Goal: Task Accomplishment & Management: Complete application form

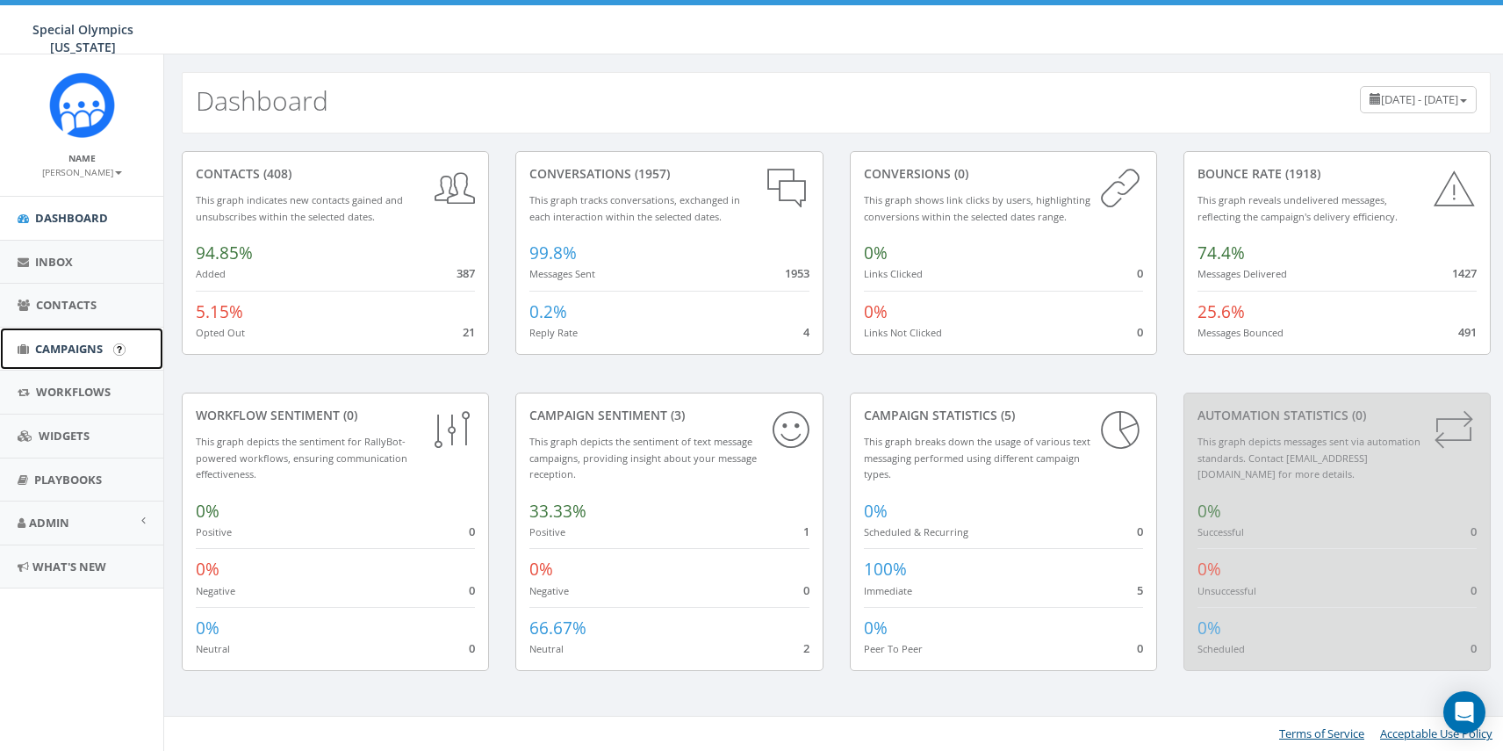
click at [69, 343] on span "Campaigns" at bounding box center [69, 349] width 68 height 16
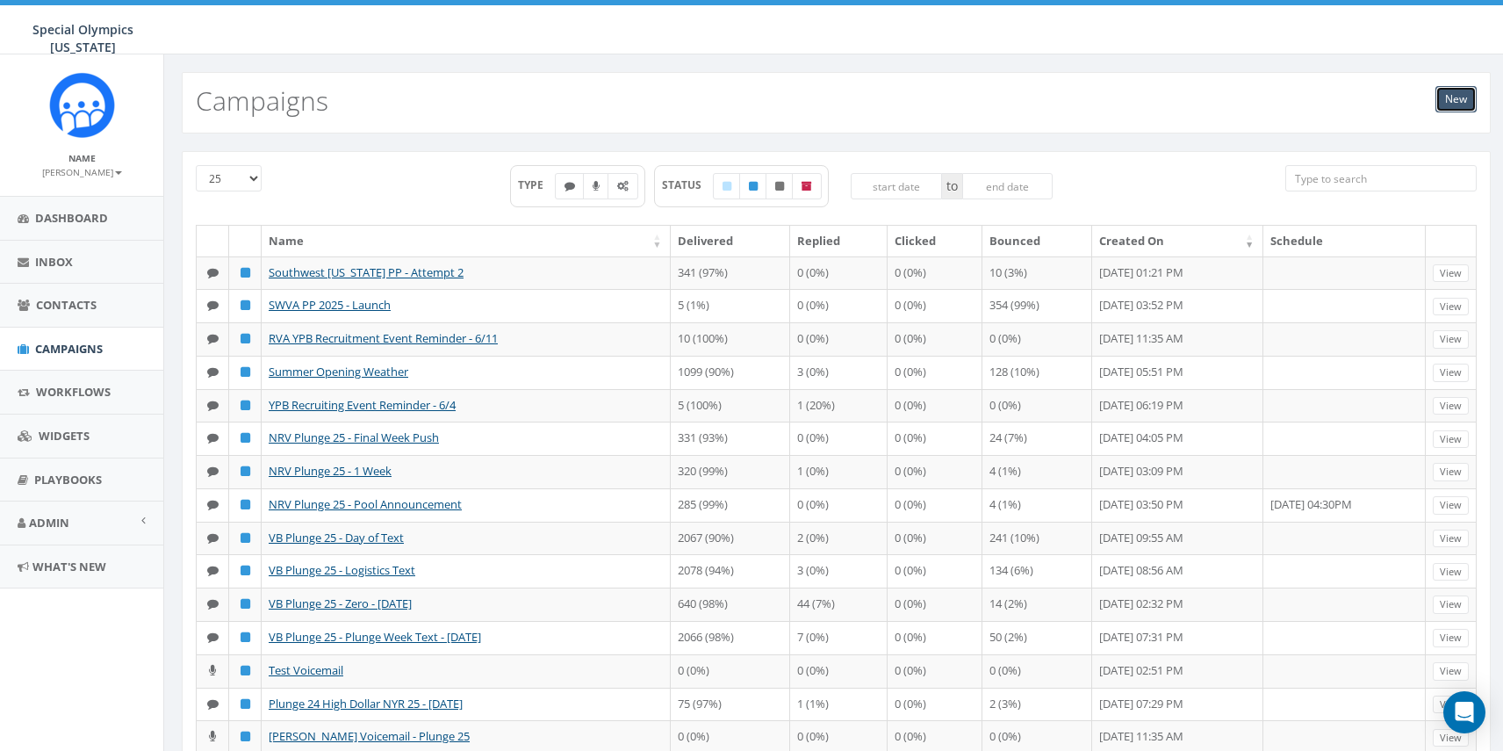
click at [1441, 98] on link "New" at bounding box center [1456, 99] width 41 height 26
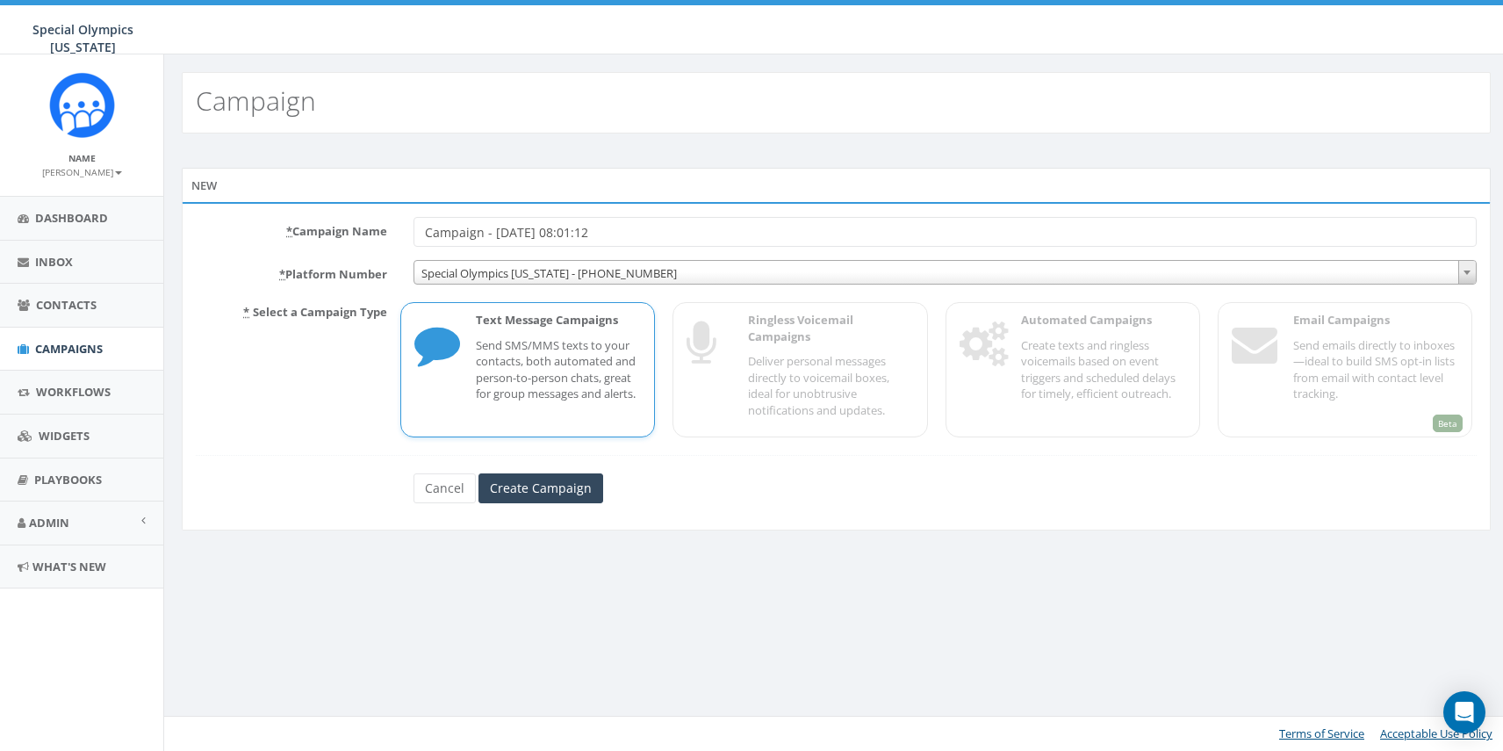
drag, startPoint x: 642, startPoint y: 231, endPoint x: 324, endPoint y: 198, distance: 319.5
click at [324, 198] on div "New * Campaign Name Campaign - [DATE] 08:01:12 * Platform Number Special Olympi…" at bounding box center [836, 349] width 1309 height 363
click at [440, 240] on input "SOuthwest PP" at bounding box center [945, 232] width 1063 height 30
click at [485, 232] on input "Southwest PP" at bounding box center [945, 232] width 1063 height 30
type input "Southwest VA PP"
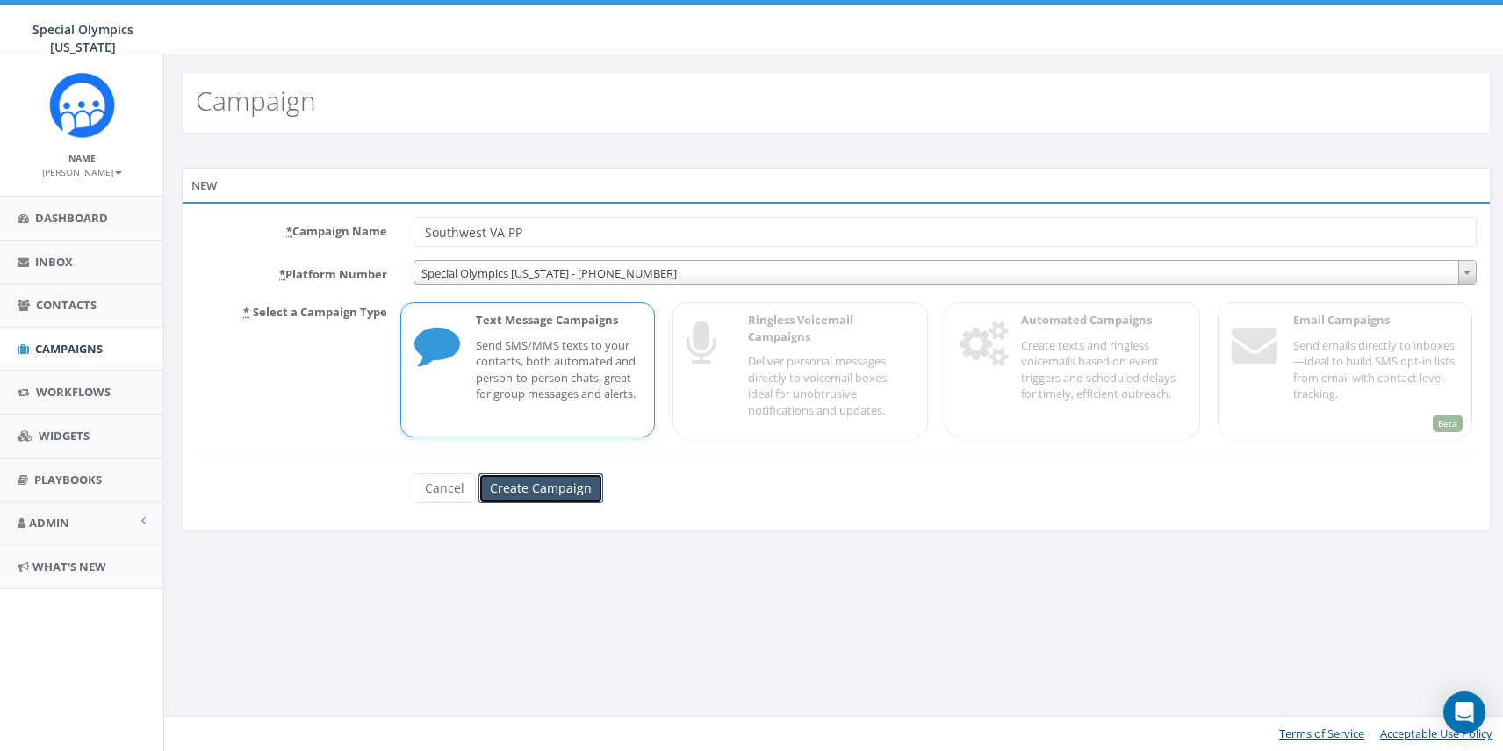
click at [506, 492] on input "Create Campaign" at bounding box center [541, 488] width 125 height 30
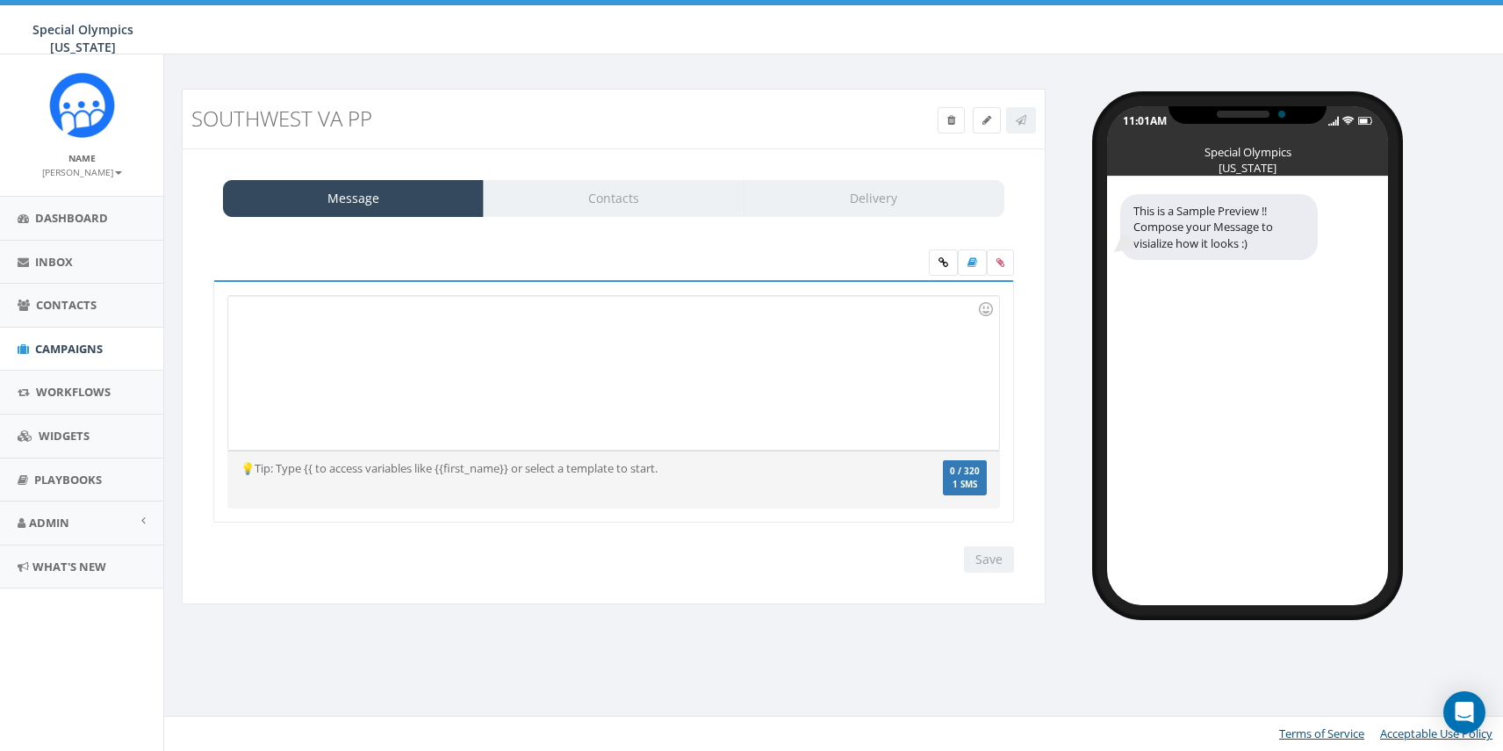
click at [414, 356] on div at bounding box center [613, 373] width 770 height 154
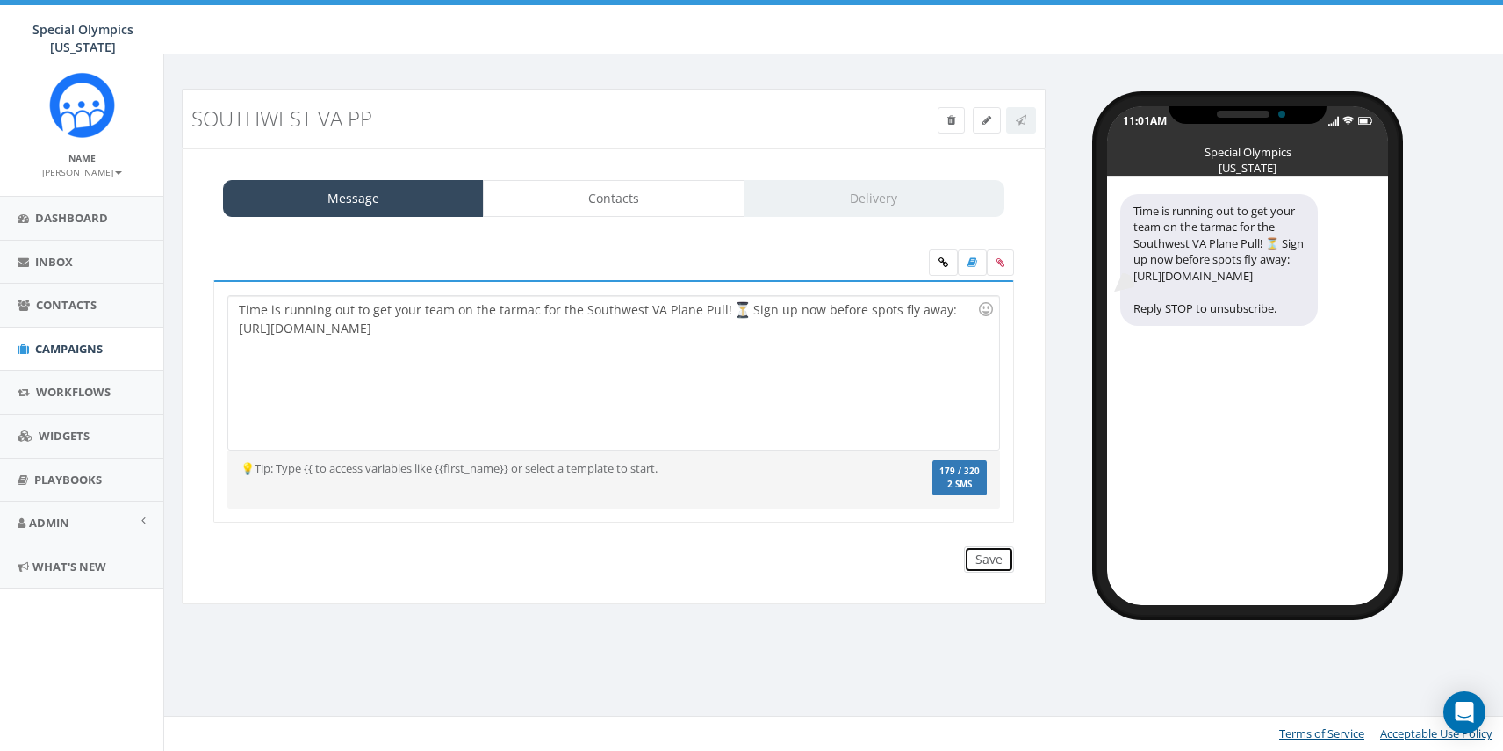
click at [995, 558] on input "Save" at bounding box center [989, 559] width 50 height 26
click at [627, 198] on link "Contacts" at bounding box center [613, 198] width 261 height 37
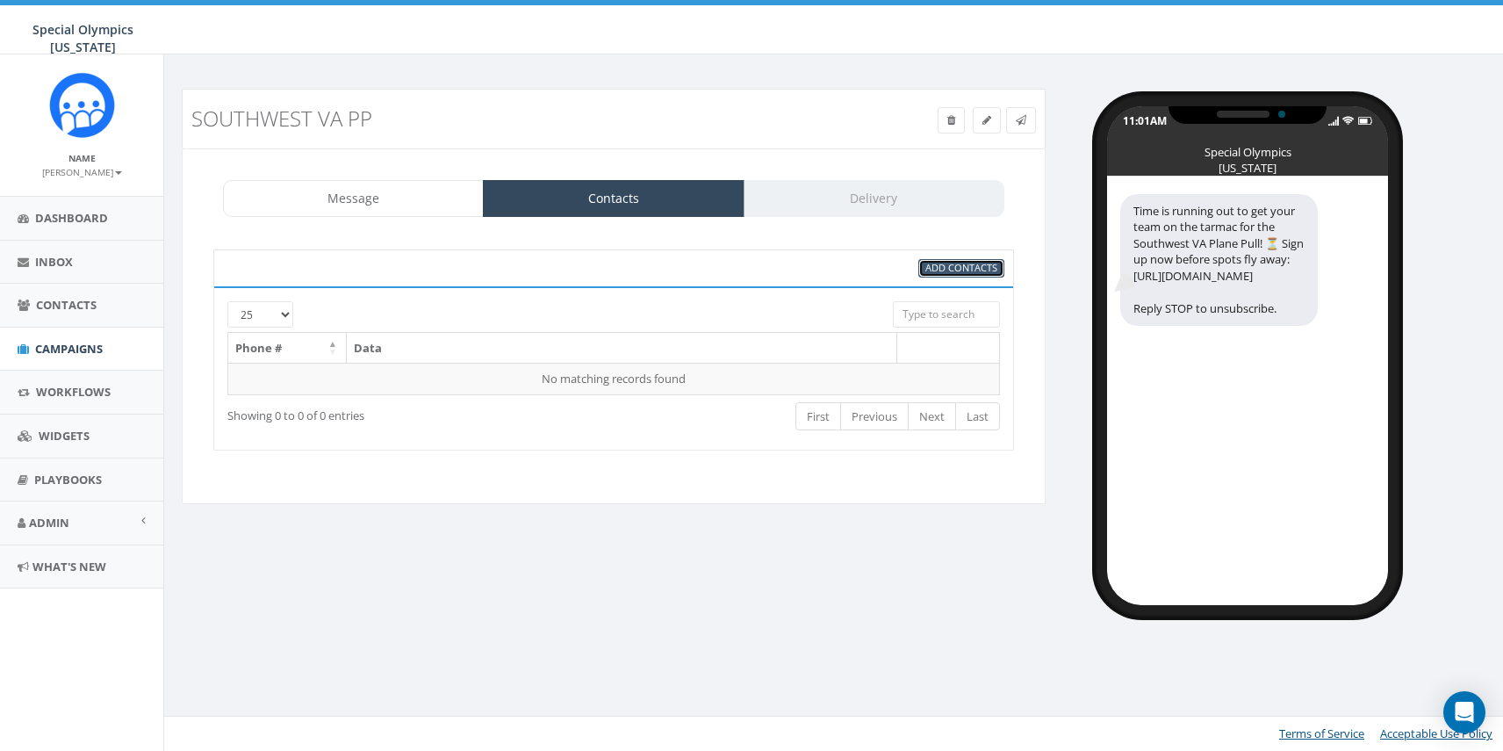
click at [980, 271] on span "Add Contacts" at bounding box center [961, 267] width 72 height 13
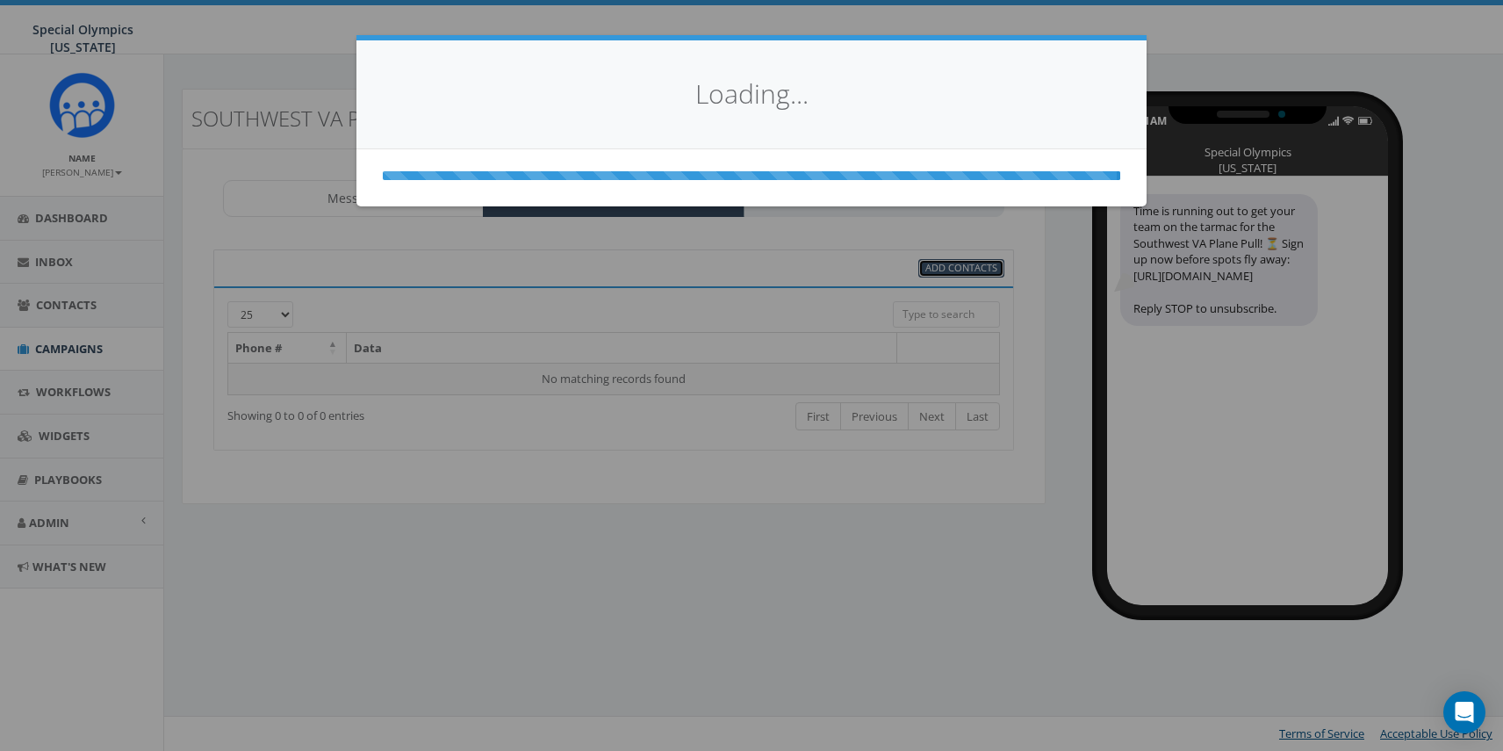
select select
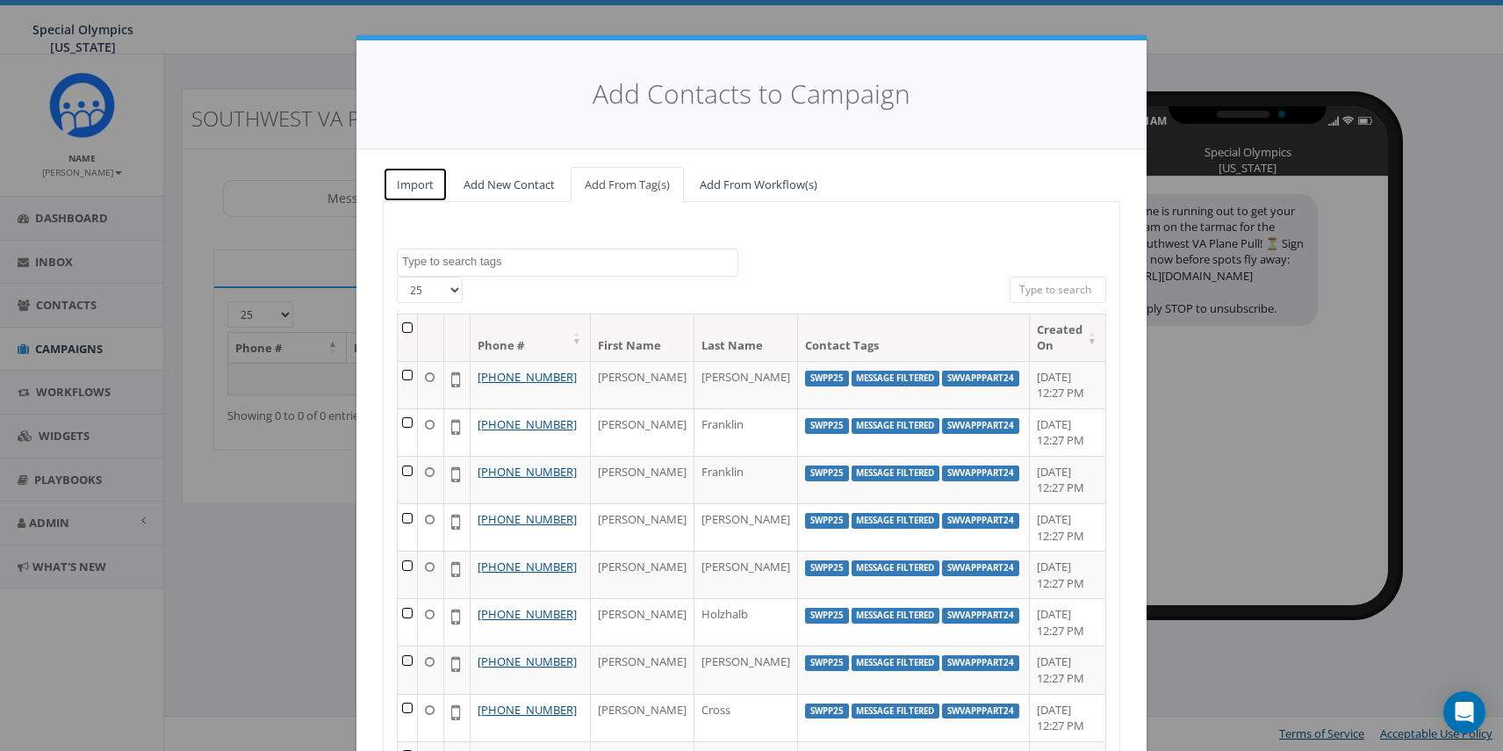
click at [407, 177] on link "Import" at bounding box center [415, 185] width 65 height 36
